Goal: Browse casually: Explore the website without a specific task or goal

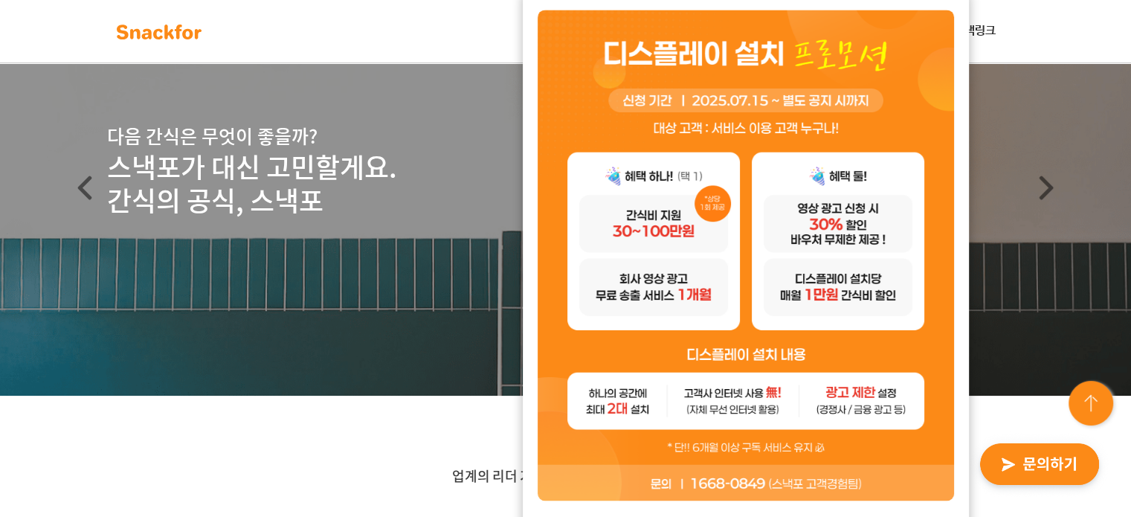
scroll to position [149, 0]
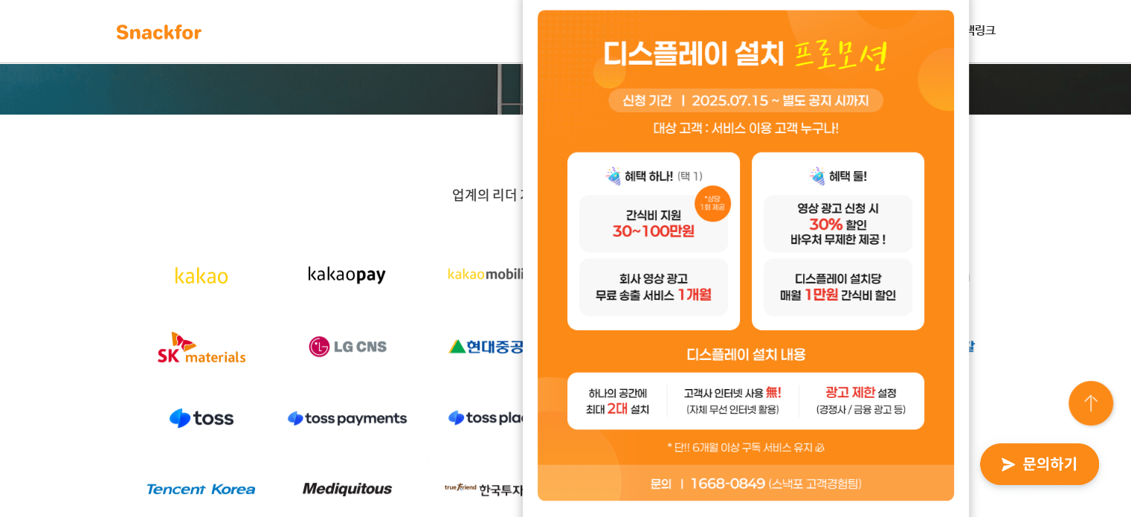
scroll to position [446, 0]
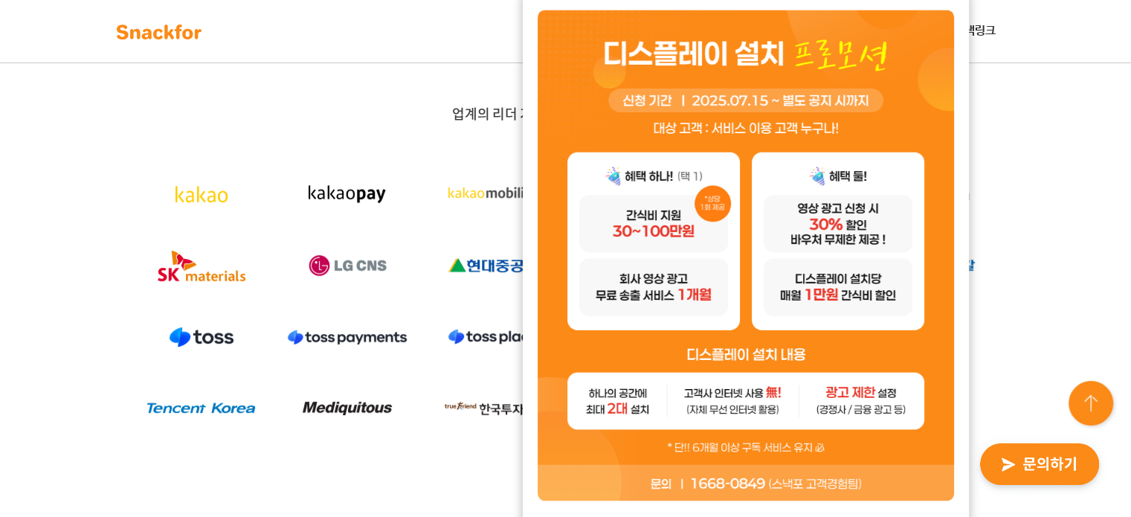
click at [746, 484] on img at bounding box center [746, 255] width 416 height 491
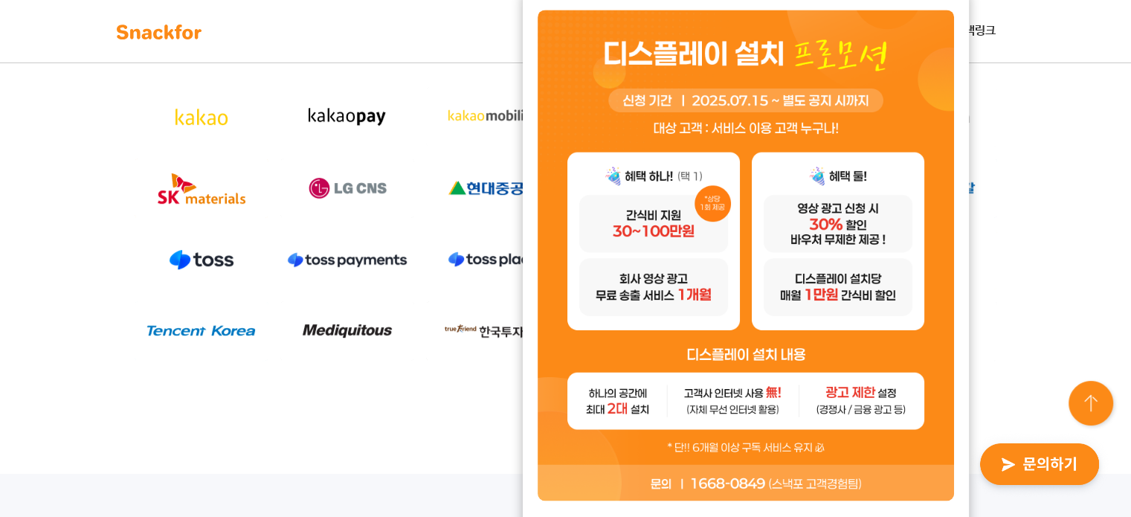
scroll to position [743, 0]
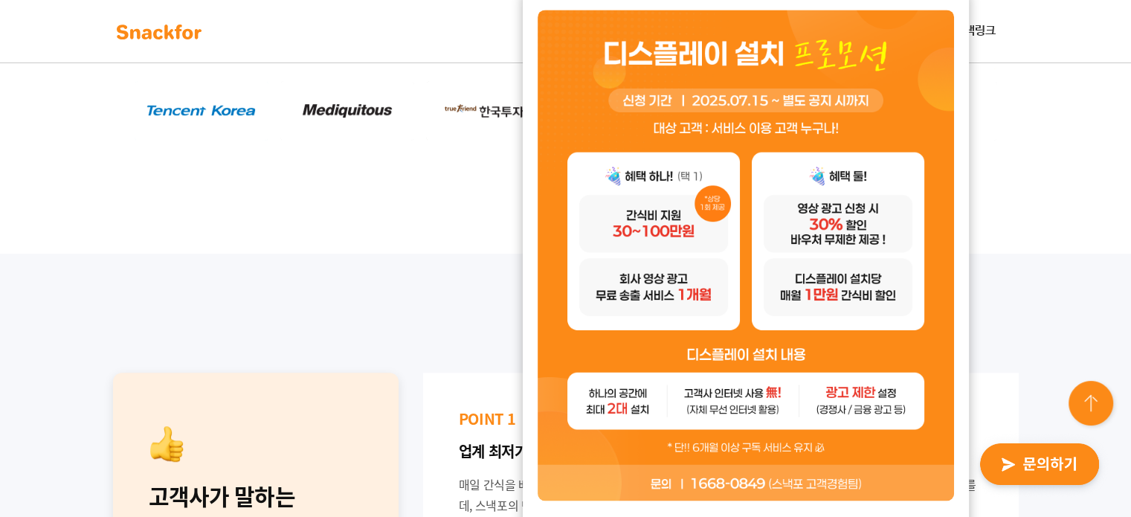
click at [1103, 380] on img at bounding box center [1092, 405] width 54 height 54
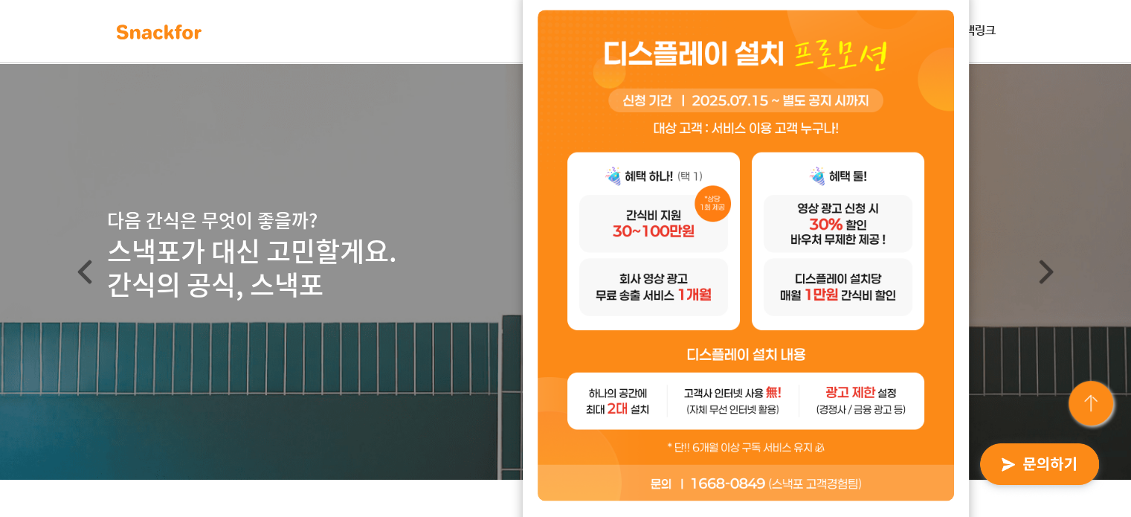
click at [919, 76] on img at bounding box center [746, 255] width 416 height 491
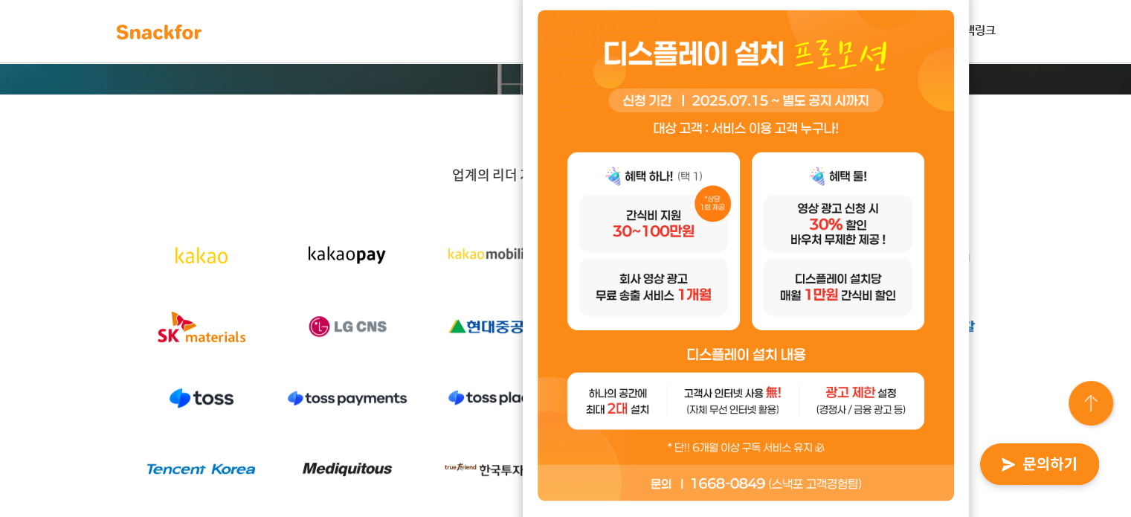
scroll to position [446, 0]
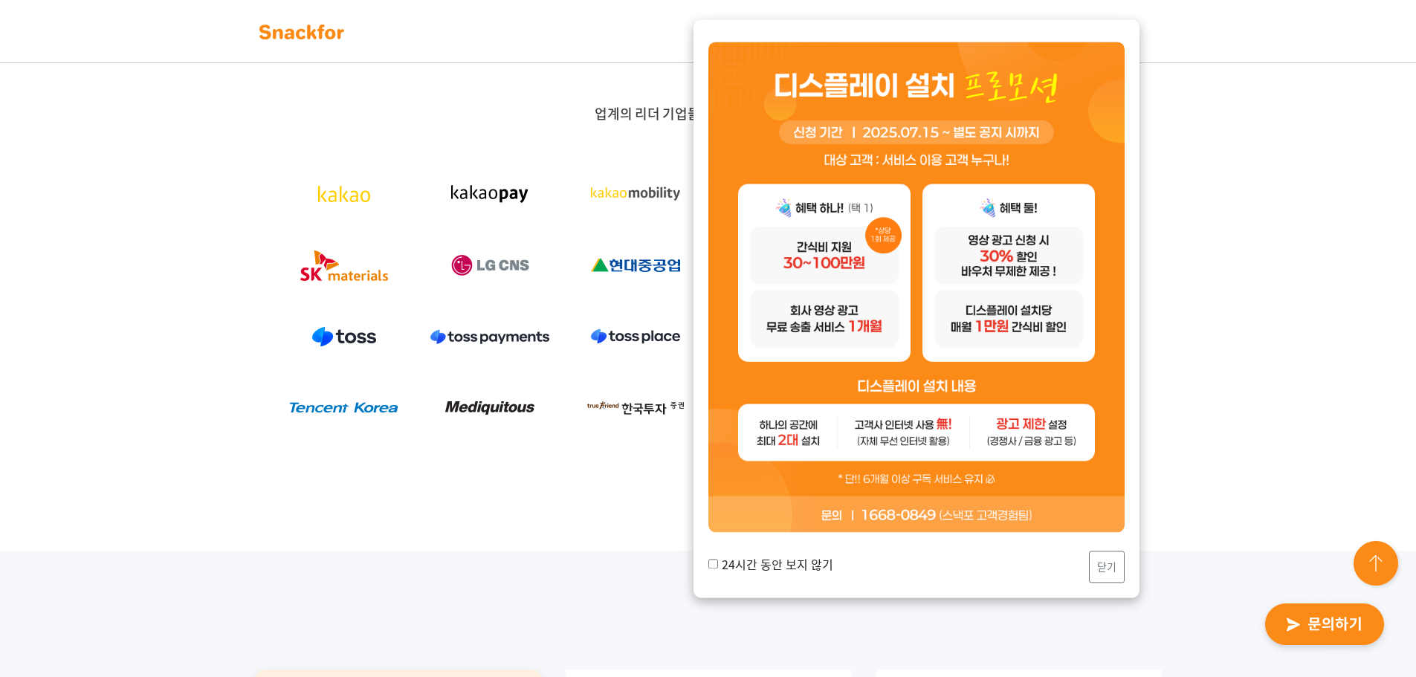
click at [729, 516] on label "24시간 동안 보지 않기" at bounding box center [771, 564] width 125 height 18
click at [718, 516] on input "24시간 동안 보지 않기" at bounding box center [714, 565] width 10 height 10
click at [730, 516] on label "24시간 동안 보지 않기" at bounding box center [771, 564] width 125 height 18
click at [718, 516] on input "24시간 동안 보지 않기" at bounding box center [714, 565] width 10 height 10
click at [759, 516] on label "24시간 동안 보지 않기" at bounding box center [771, 564] width 125 height 18
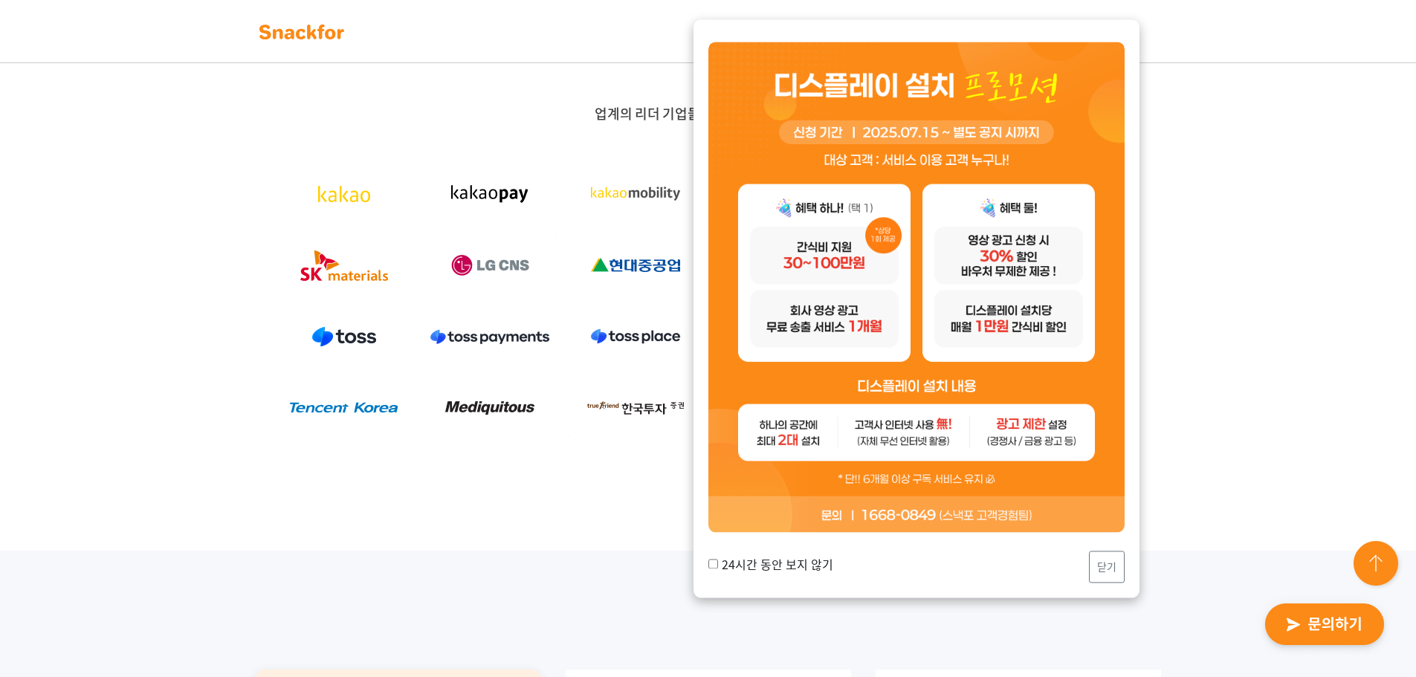
click at [718, 516] on input "24시간 동안 보지 않기" at bounding box center [714, 565] width 10 height 10
checkbox input "true"
click at [1106, 516] on button "닫기" at bounding box center [1107, 568] width 36 height 32
